Goal: Navigation & Orientation: Go to known website

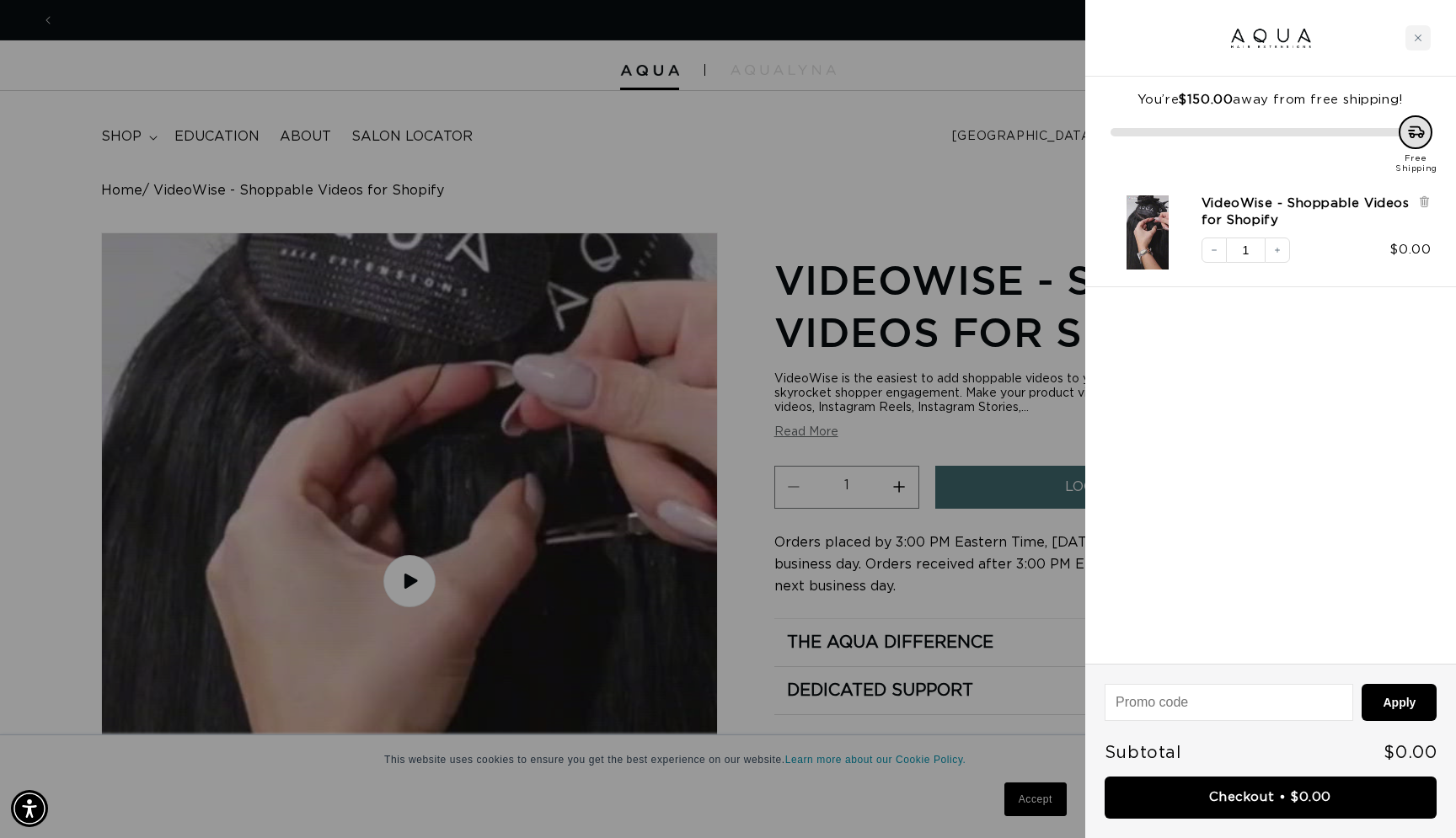
scroll to position [0, 2673]
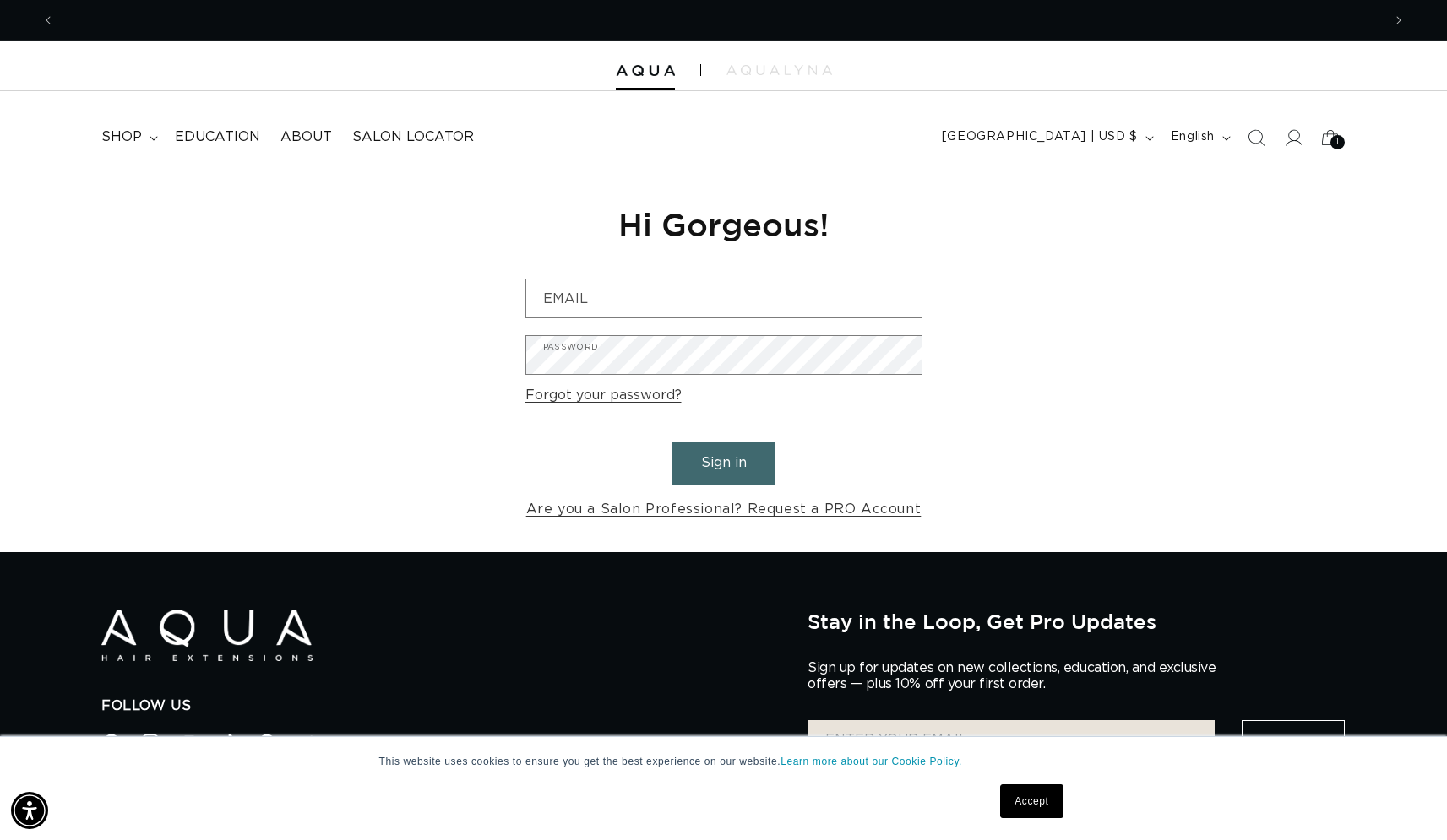
scroll to position [0, 1327]
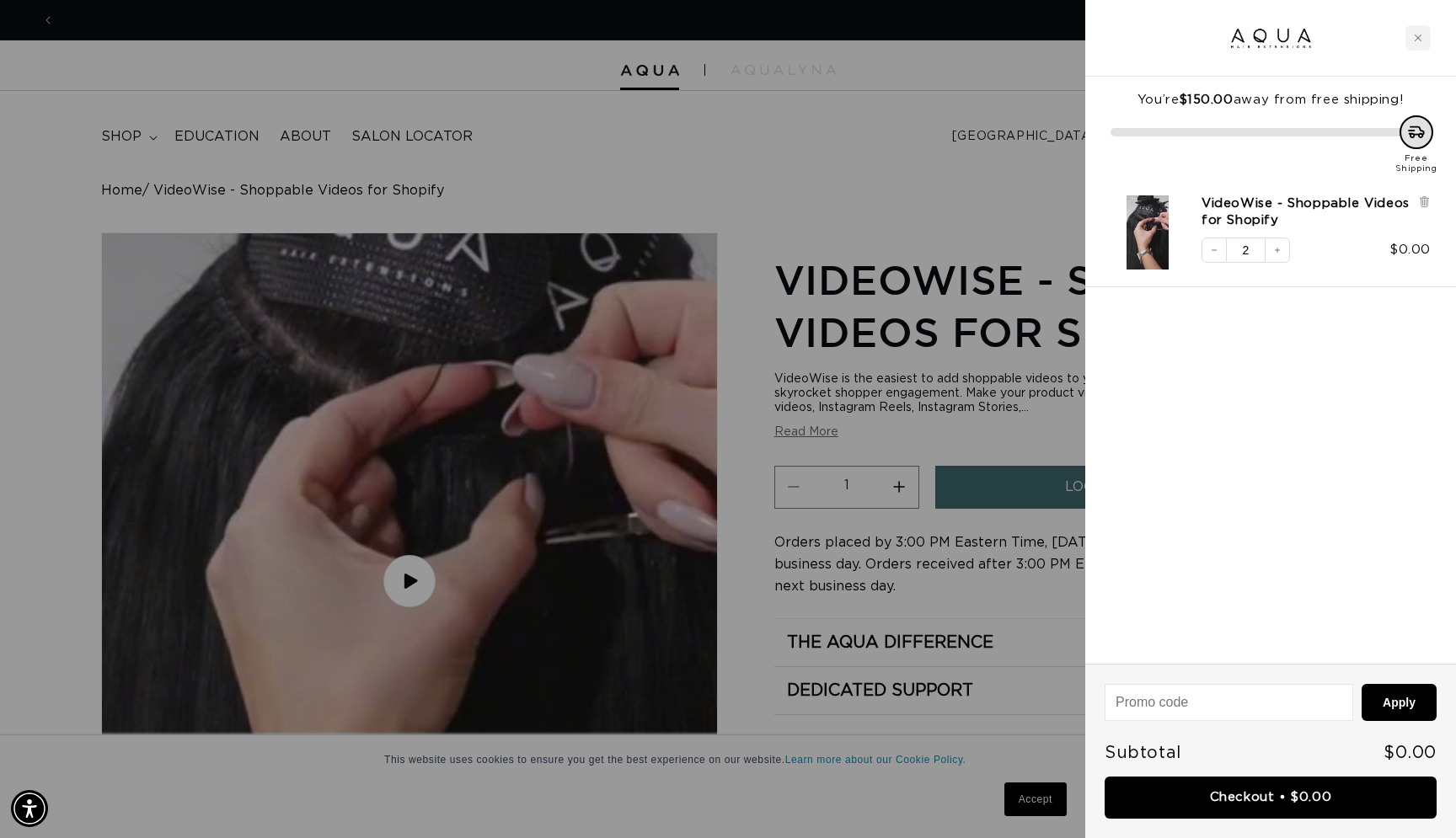
scroll to position [0, 1336]
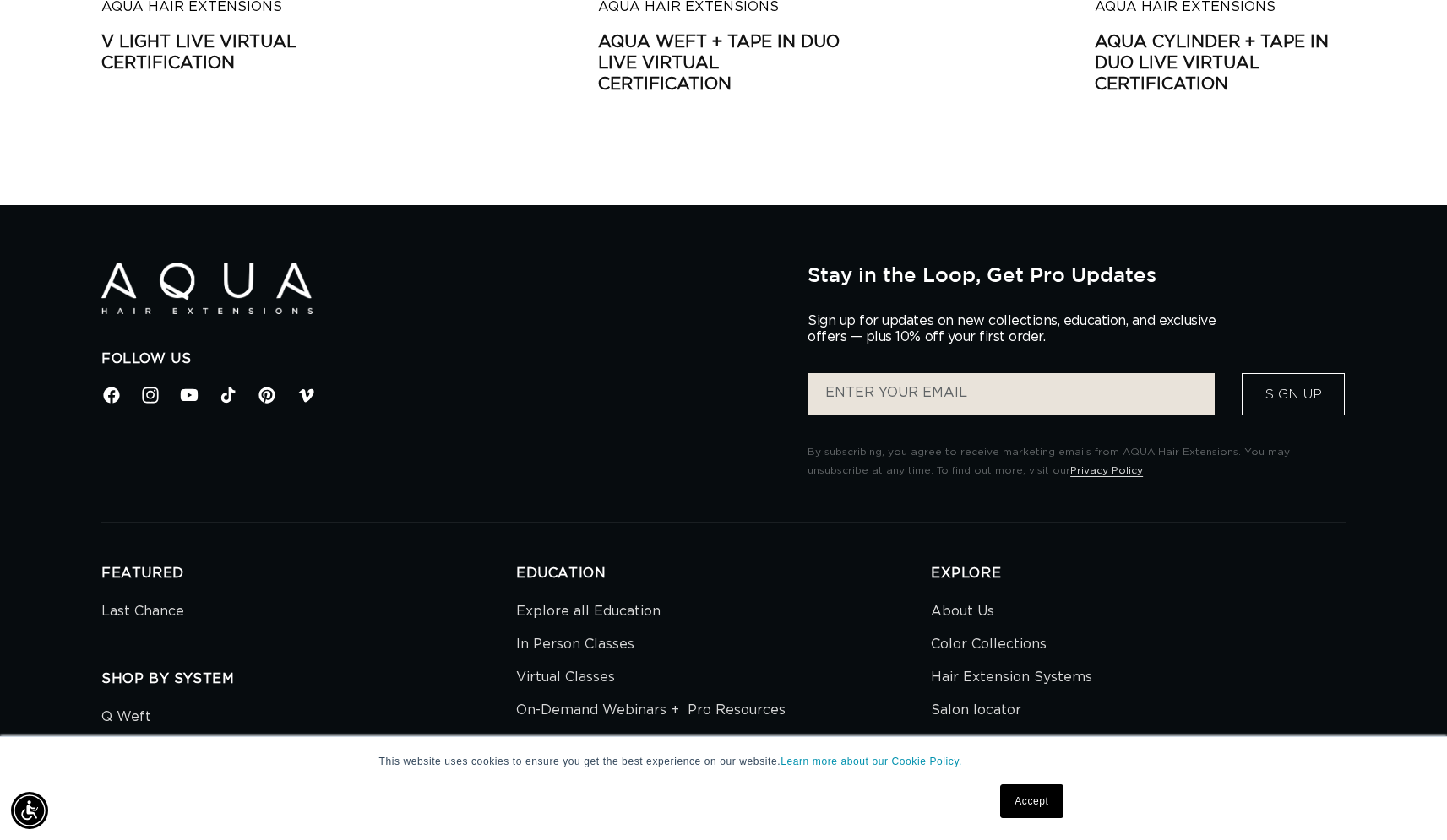
scroll to position [0, 1327]
